Goal: Information Seeking & Learning: Learn about a topic

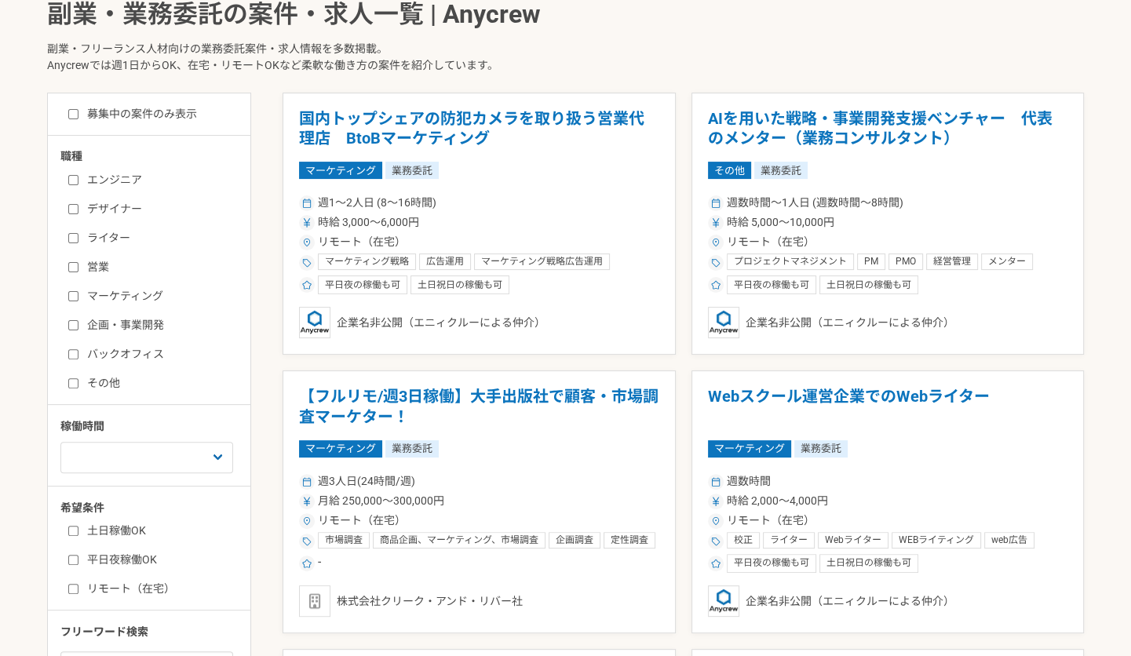
scroll to position [393, 0]
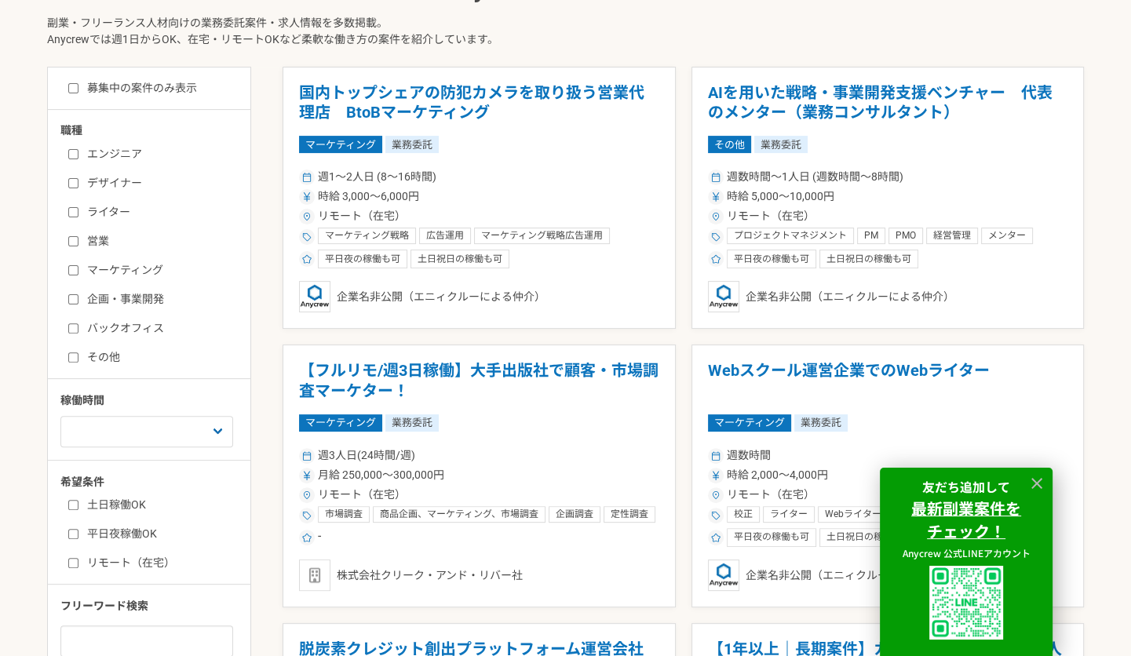
click at [72, 239] on input "営業" at bounding box center [73, 241] width 10 height 10
checkbox input "true"
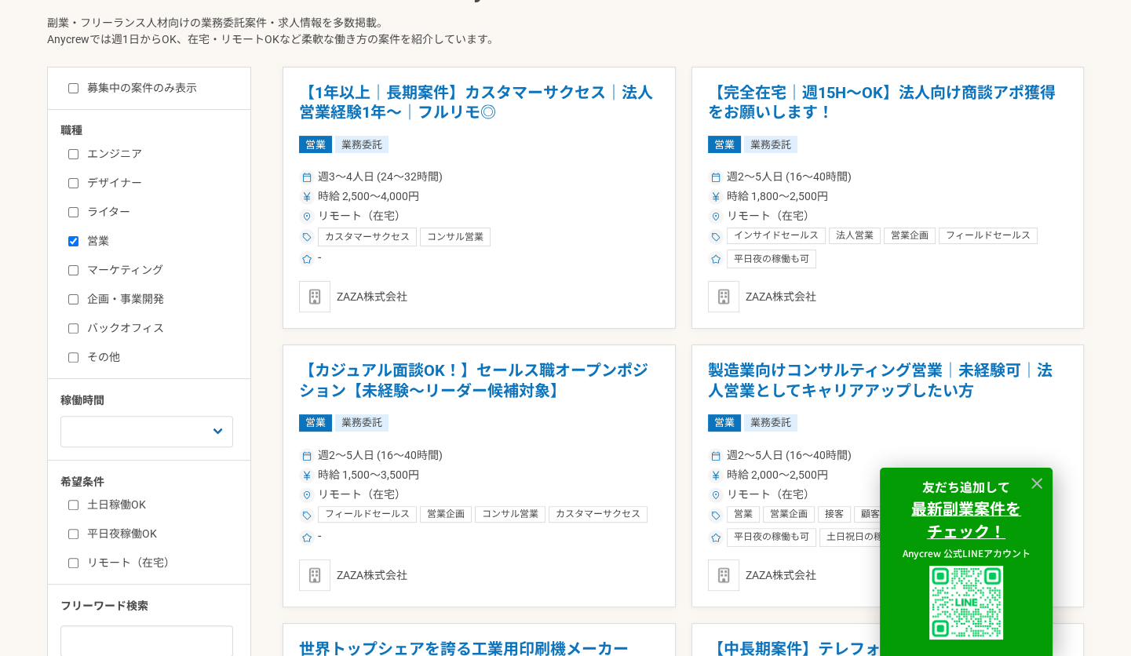
click at [75, 272] on input "マーケティング" at bounding box center [73, 270] width 10 height 10
checkbox input "true"
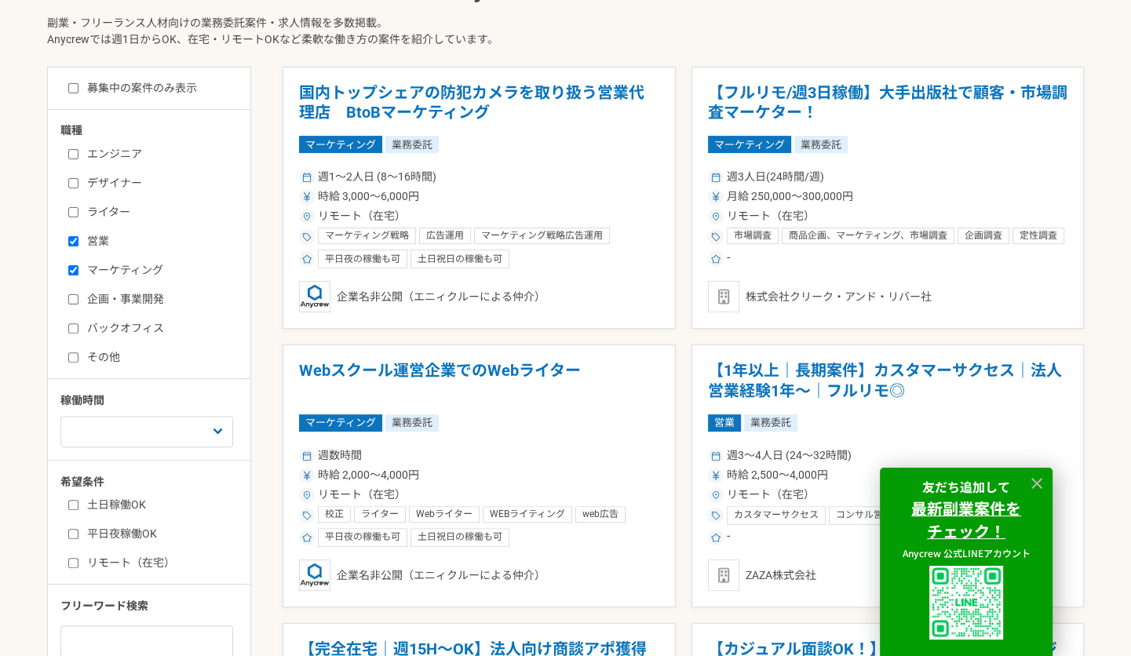
drag, startPoint x: 72, startPoint y: 296, endPoint x: 82, endPoint y: 305, distance: 13.4
click at [71, 296] on input "企画・事業開発" at bounding box center [73, 299] width 10 height 10
checkbox input "true"
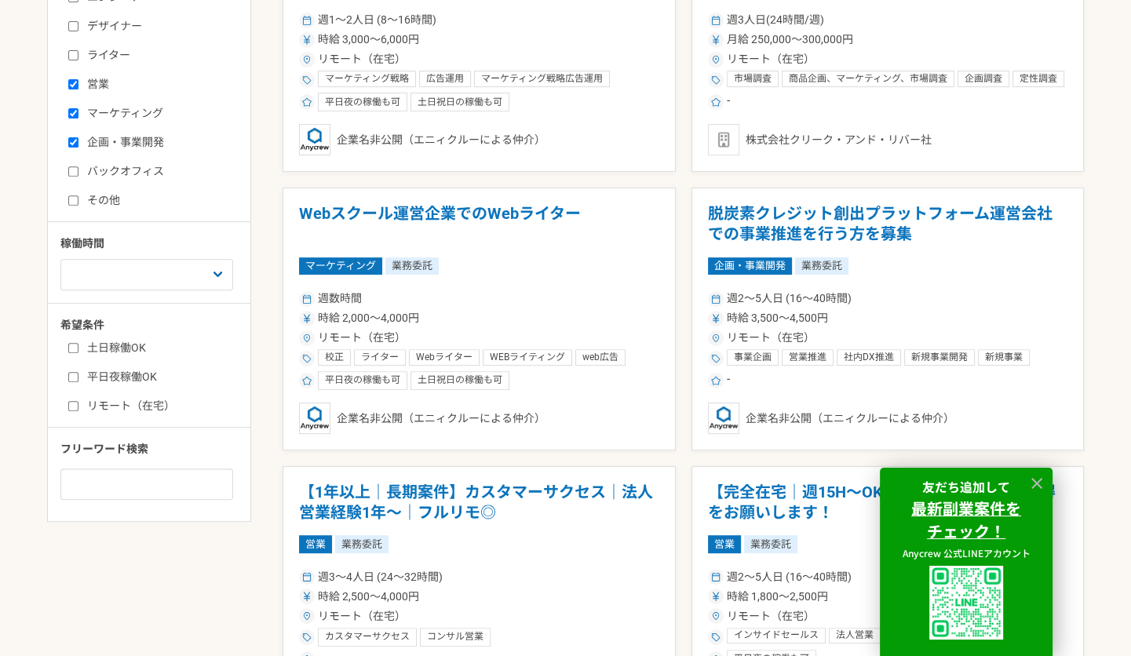
scroll to position [628, 0]
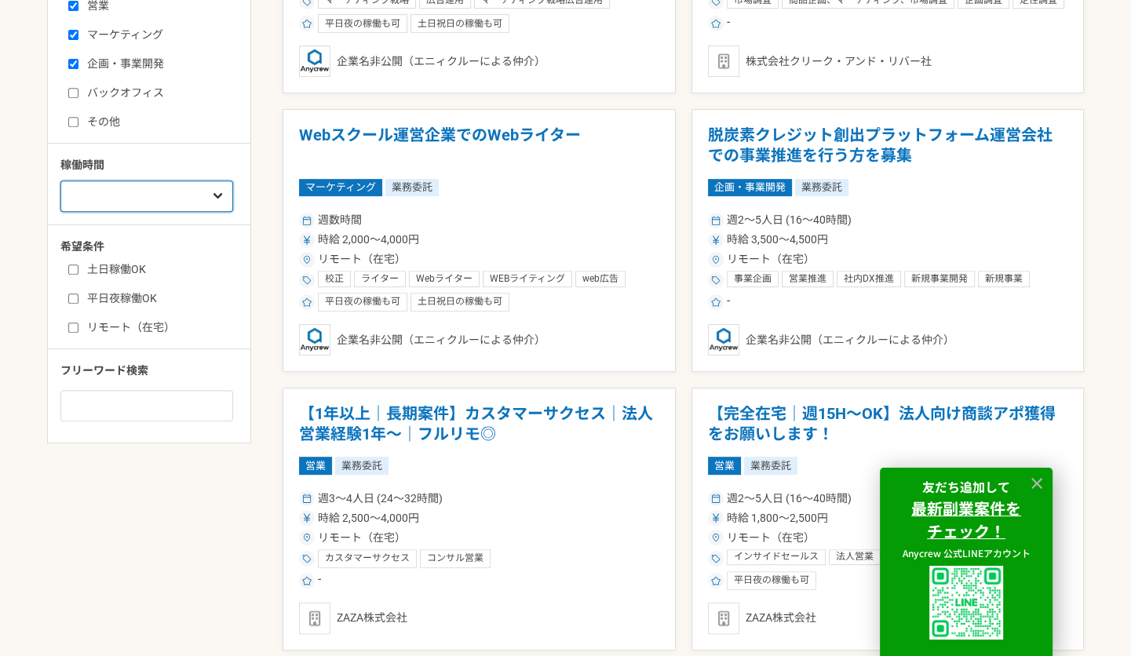
click at [217, 197] on select "週1人日（8時間）以下 週2人日（16時間）以下 週3人日（24時間）以下 週4人日（32時間）以下 週5人日（40時間）以下" at bounding box center [146, 196] width 173 height 31
select select "3"
click at [60, 181] on select "週1人日（8時間）以下 週2人日（16時間）以下 週3人日（24時間）以下 週4人日（32時間）以下 週5人日（40時間）以下" at bounding box center [146, 196] width 173 height 31
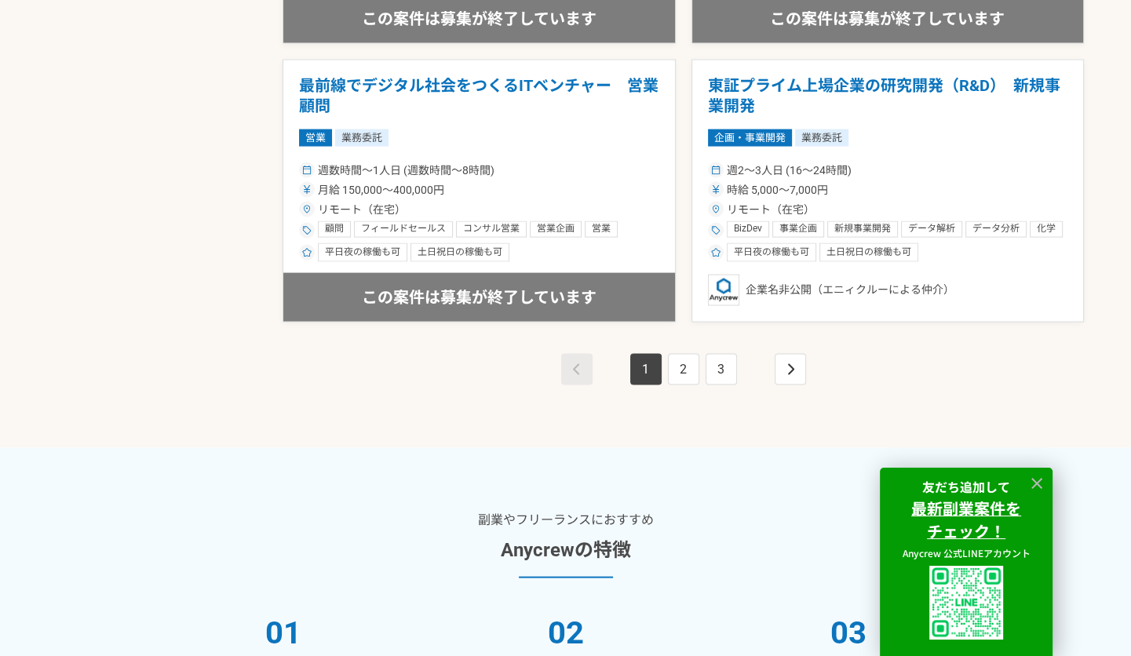
scroll to position [2905, 0]
click at [790, 366] on icon "pagination" at bounding box center [791, 370] width 8 height 13
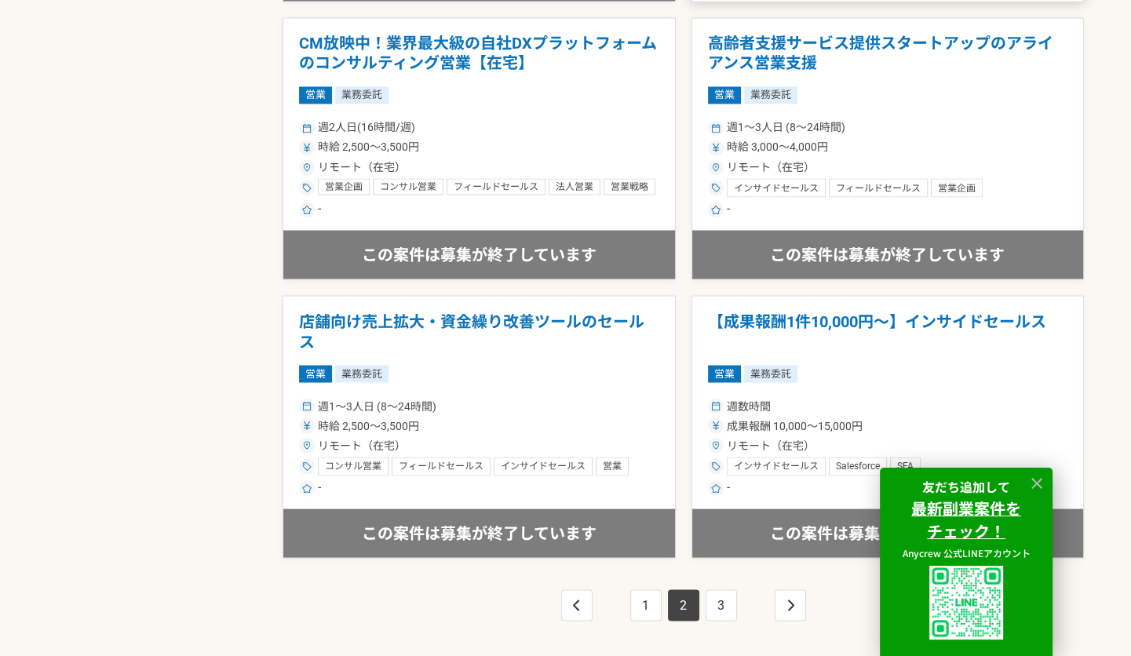
scroll to position [2827, 0]
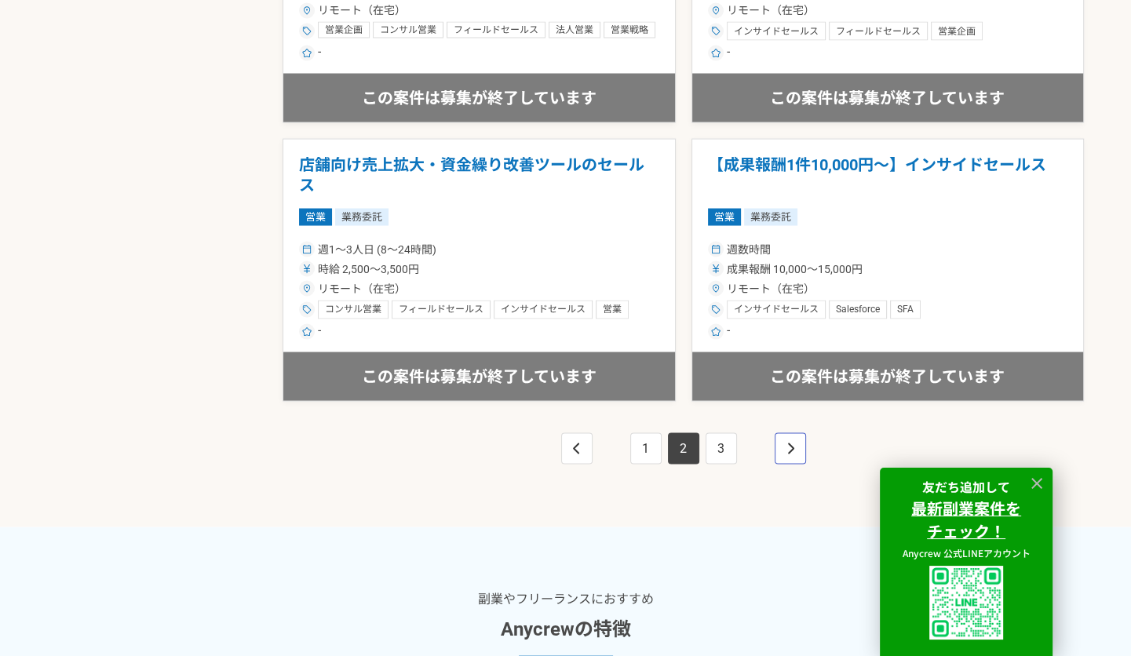
click at [788, 442] on icon "pagination" at bounding box center [791, 448] width 8 height 13
